Goal: Task Accomplishment & Management: Use online tool/utility

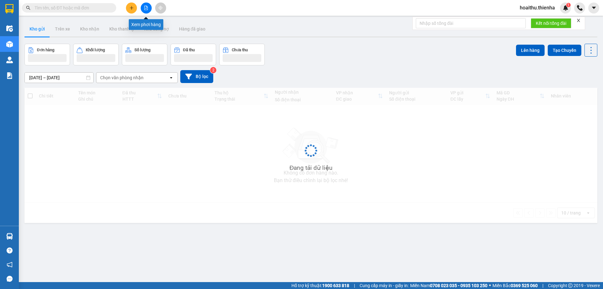
click at [146, 9] on icon "file-add" at bounding box center [146, 8] width 4 height 4
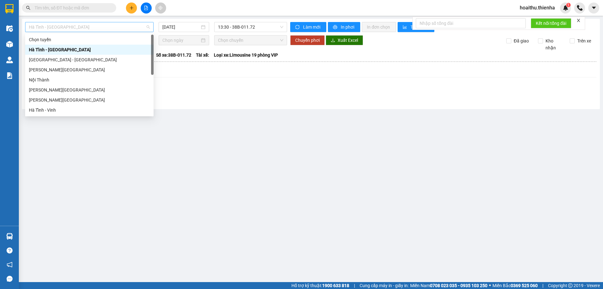
click at [96, 26] on span "Hà Tĩnh - [GEOGRAPHIC_DATA]" at bounding box center [89, 26] width 121 height 9
click at [45, 61] on div "[GEOGRAPHIC_DATA] - [GEOGRAPHIC_DATA]" at bounding box center [89, 59] width 121 height 7
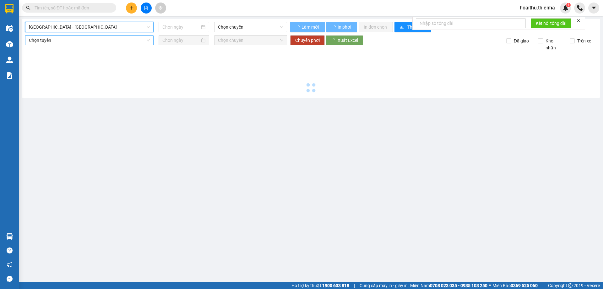
type input "[DATE]"
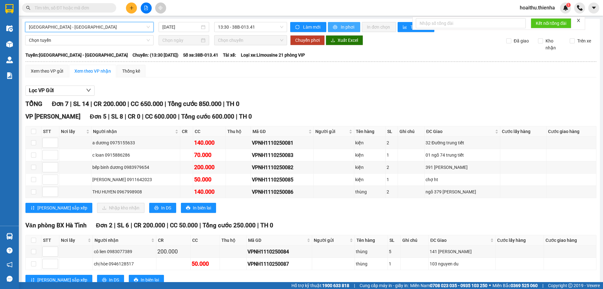
click at [346, 28] on span "In phơi" at bounding box center [348, 27] width 14 height 7
